Goal: Task Accomplishment & Management: Use online tool/utility

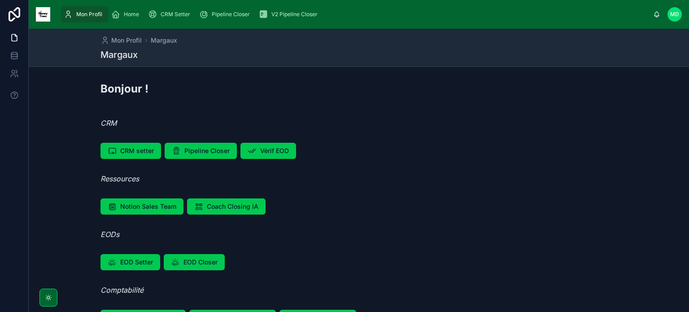
click at [272, 150] on span "Vérif EOD" at bounding box center [274, 150] width 29 height 9
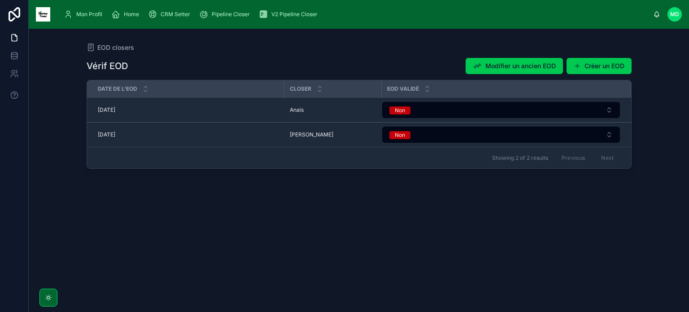
click at [299, 110] on span "Anais" at bounding box center [297, 109] width 14 height 7
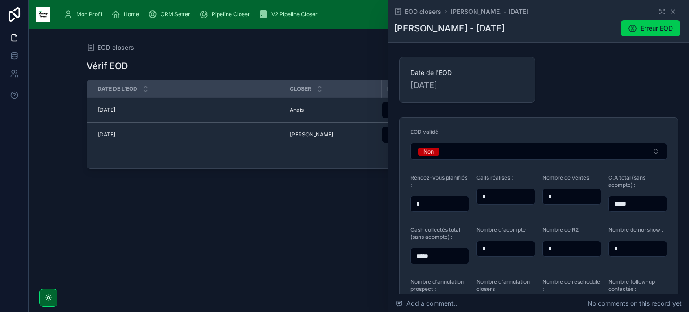
click at [449, 154] on button "Non" at bounding box center [539, 151] width 257 height 17
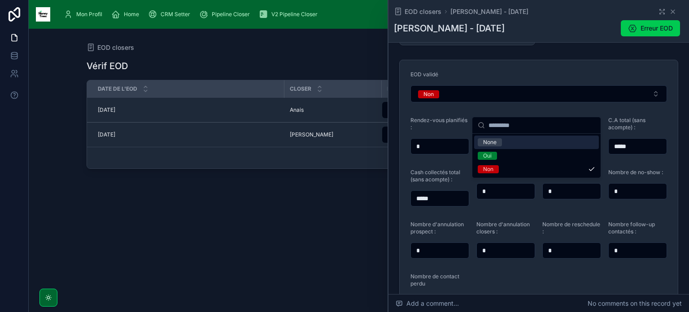
scroll to position [44, 0]
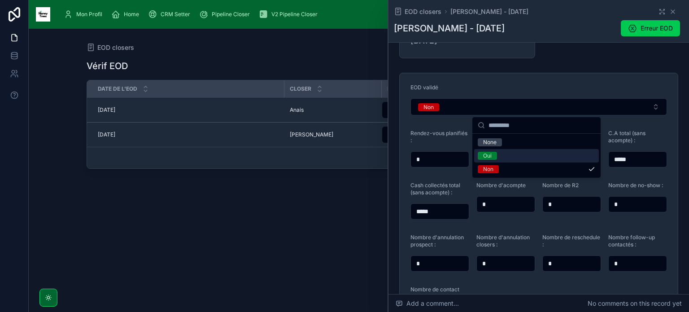
click at [496, 158] on span "Oui" at bounding box center [487, 156] width 19 height 8
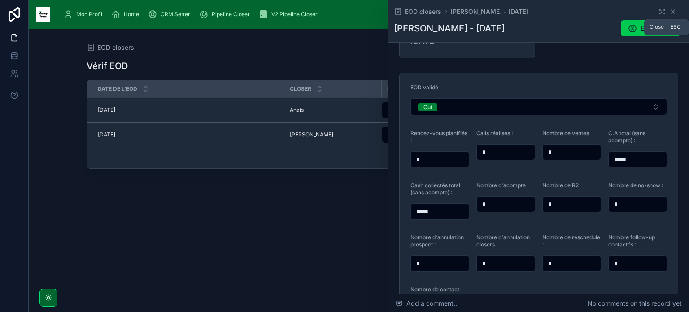
click at [670, 10] on icon at bounding box center [673, 11] width 7 height 7
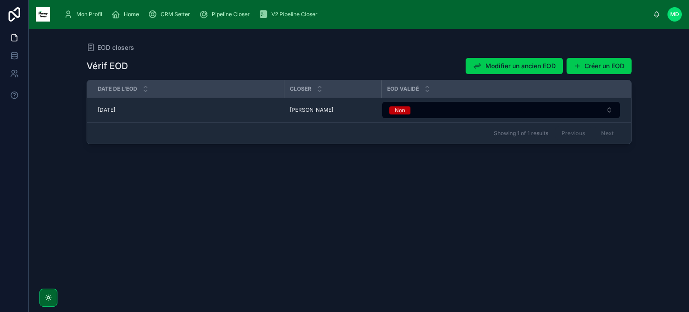
click at [107, 110] on span "[DATE]" at bounding box center [107, 109] width 18 height 7
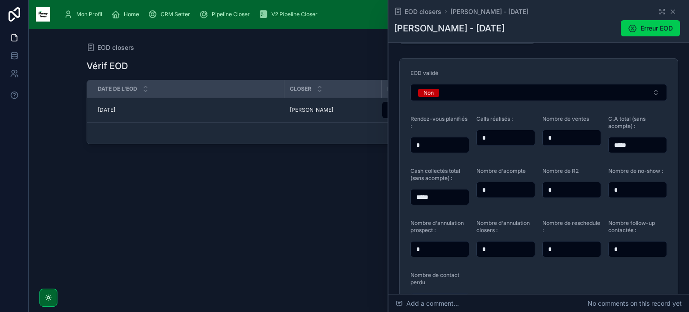
scroll to position [56, 0]
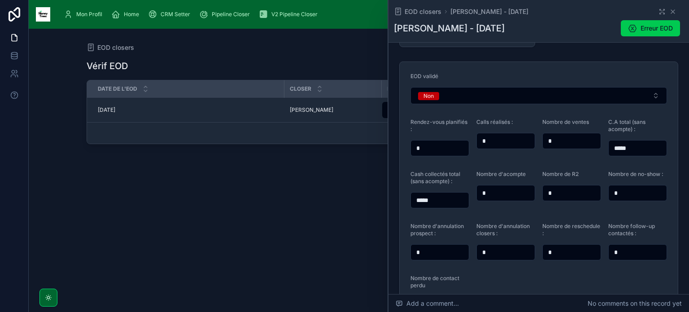
click at [474, 88] on button "Non" at bounding box center [539, 95] width 257 height 17
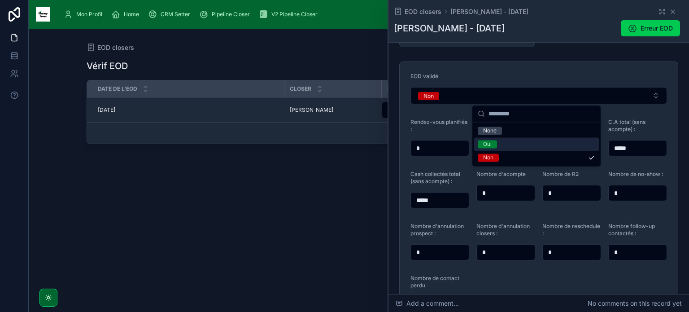
click at [504, 145] on div "Oui" at bounding box center [536, 143] width 125 height 13
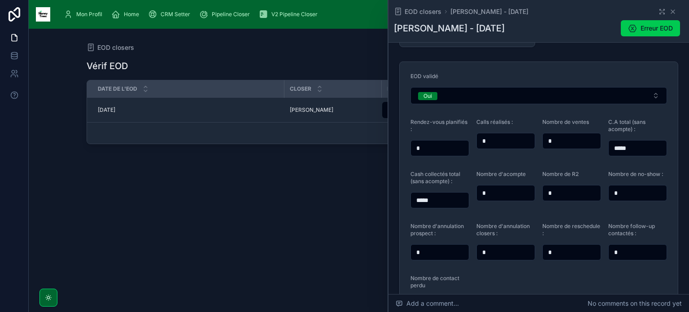
scroll to position [0, 0]
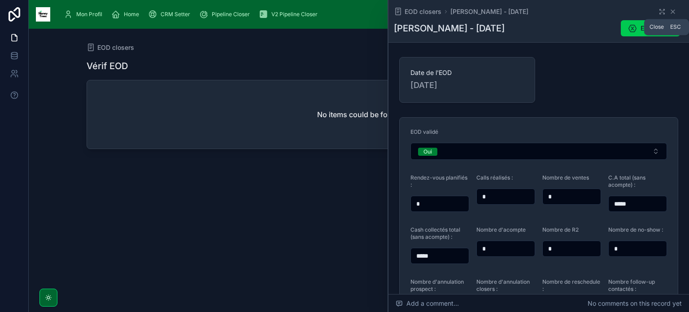
click at [670, 11] on icon at bounding box center [673, 11] width 7 height 7
